Goal: Navigation & Orientation: Find specific page/section

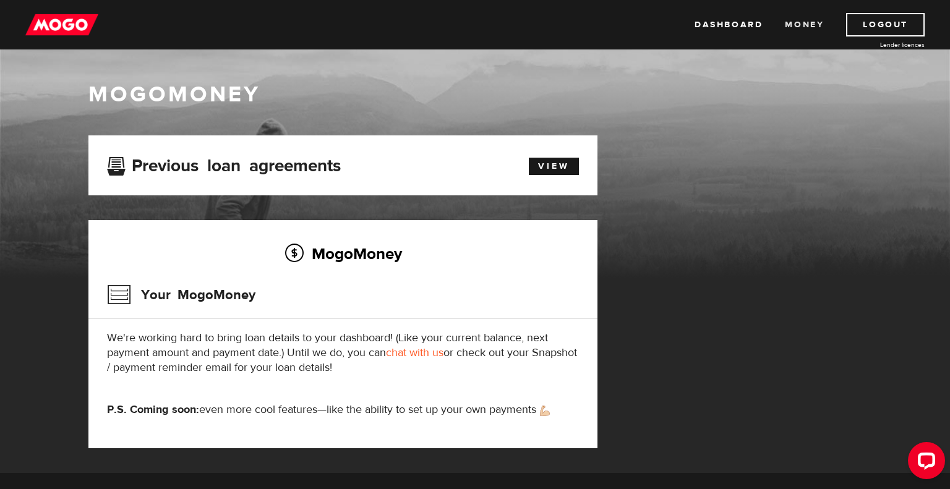
click at [815, 17] on link "Money" at bounding box center [804, 25] width 39 height 24
click at [76, 22] on img at bounding box center [61, 25] width 73 height 24
